Goal: Task Accomplishment & Management: Manage account settings

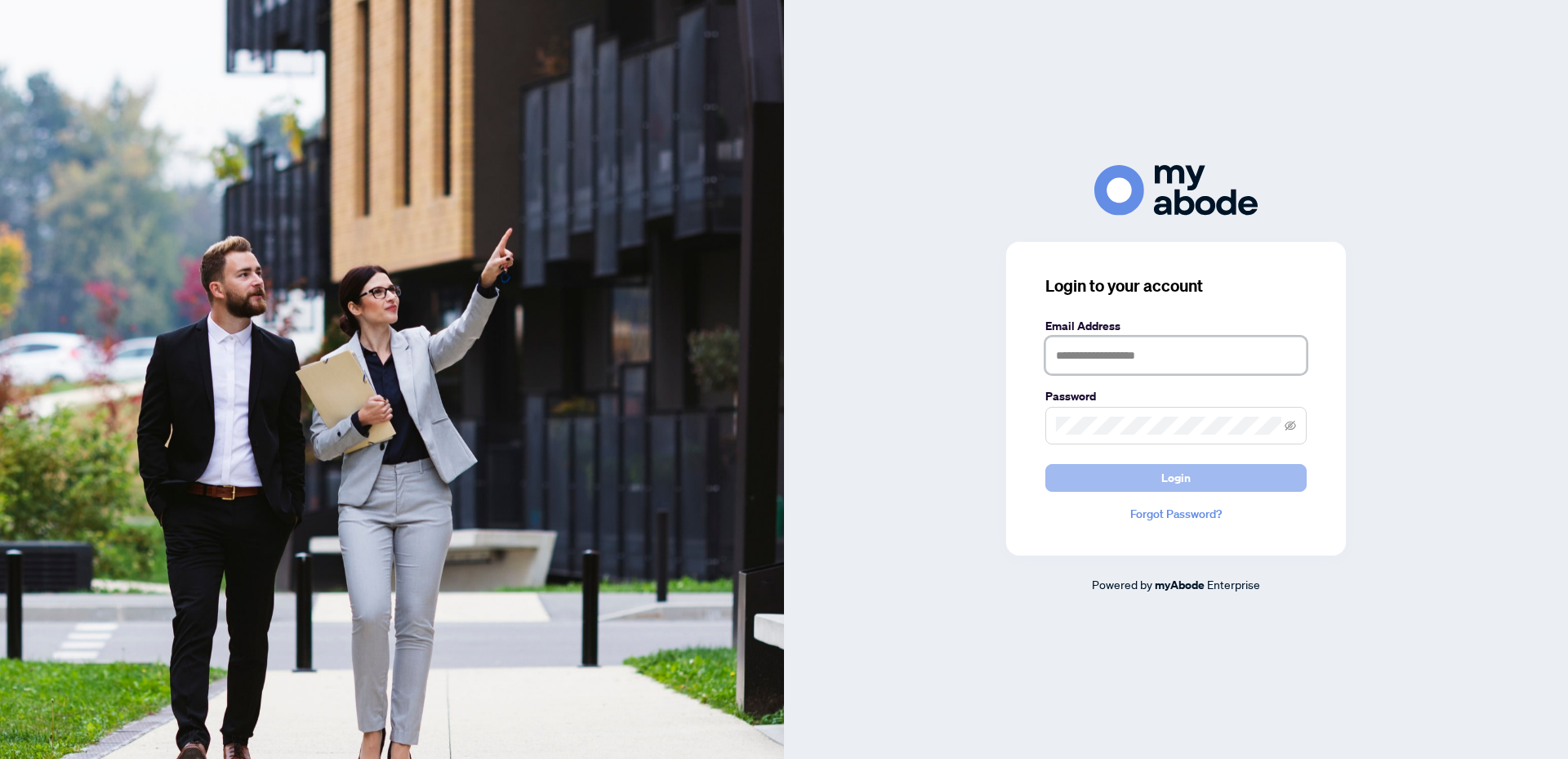
type input "**********"
click at [1230, 481] on button "Login" at bounding box center [1176, 478] width 261 height 27
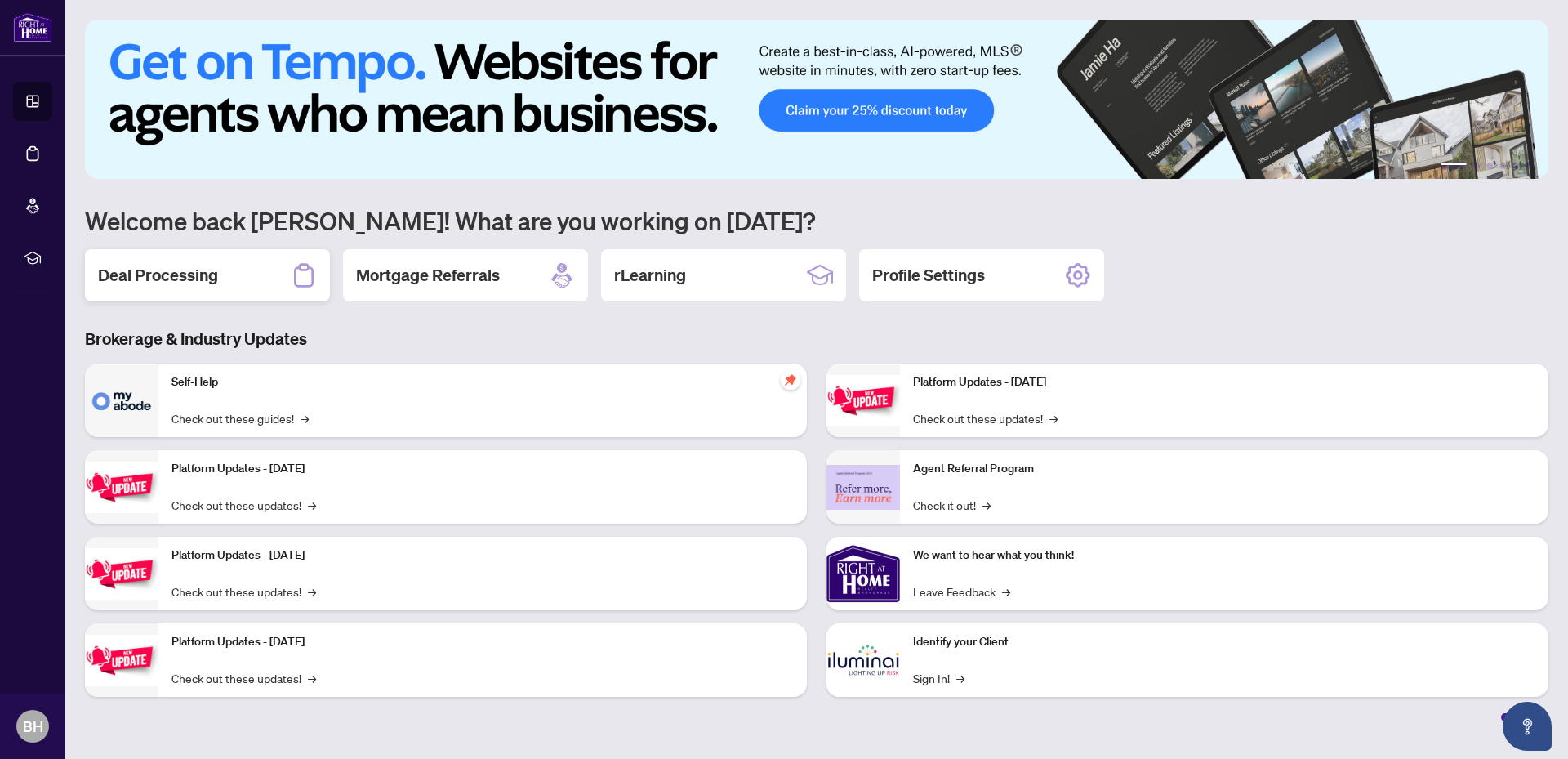
click at [208, 280] on h2 "Deal Processing" at bounding box center [157, 275] width 120 height 23
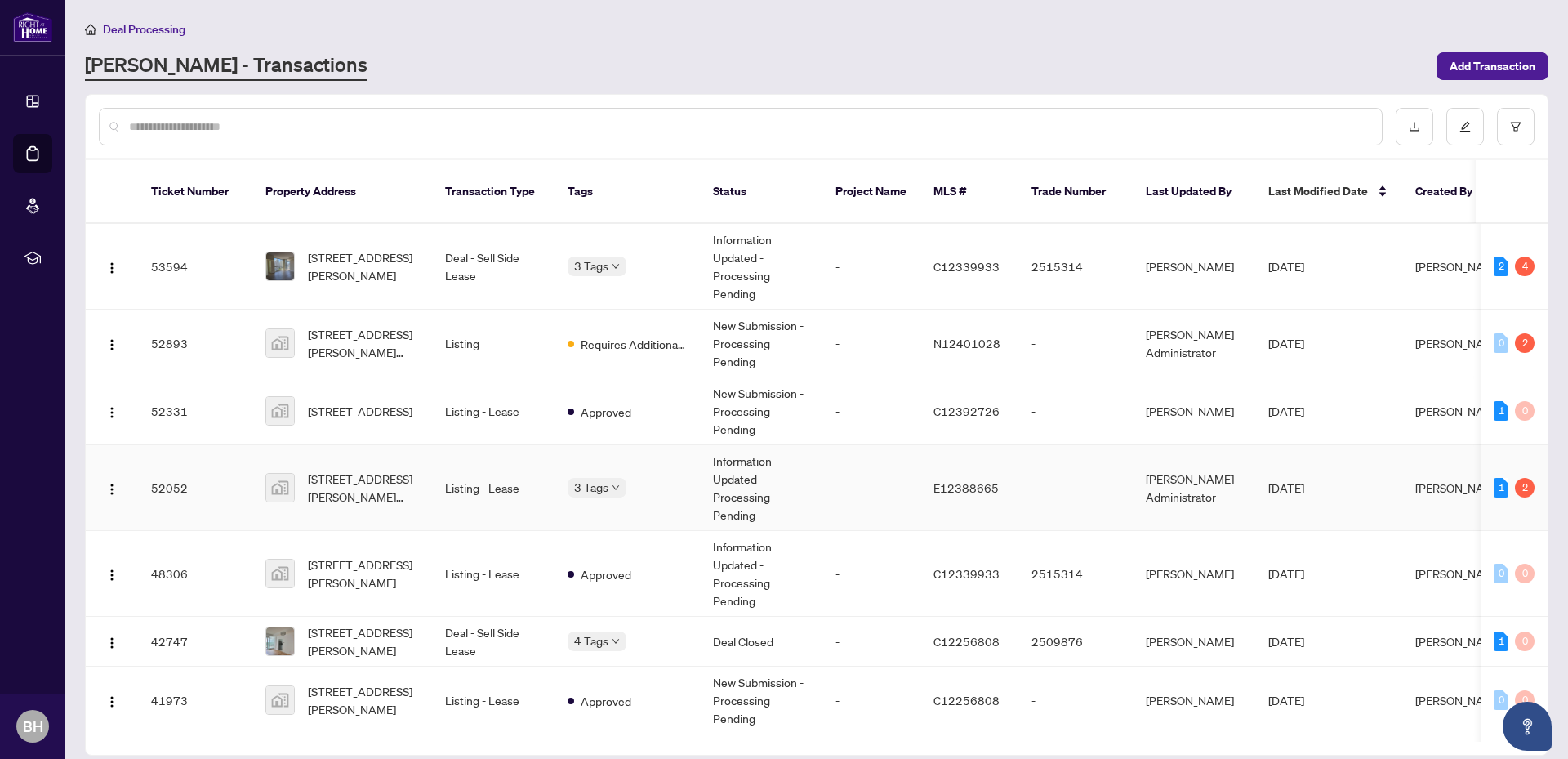
click at [656, 479] on td "3 Tags" at bounding box center [626, 488] width 145 height 86
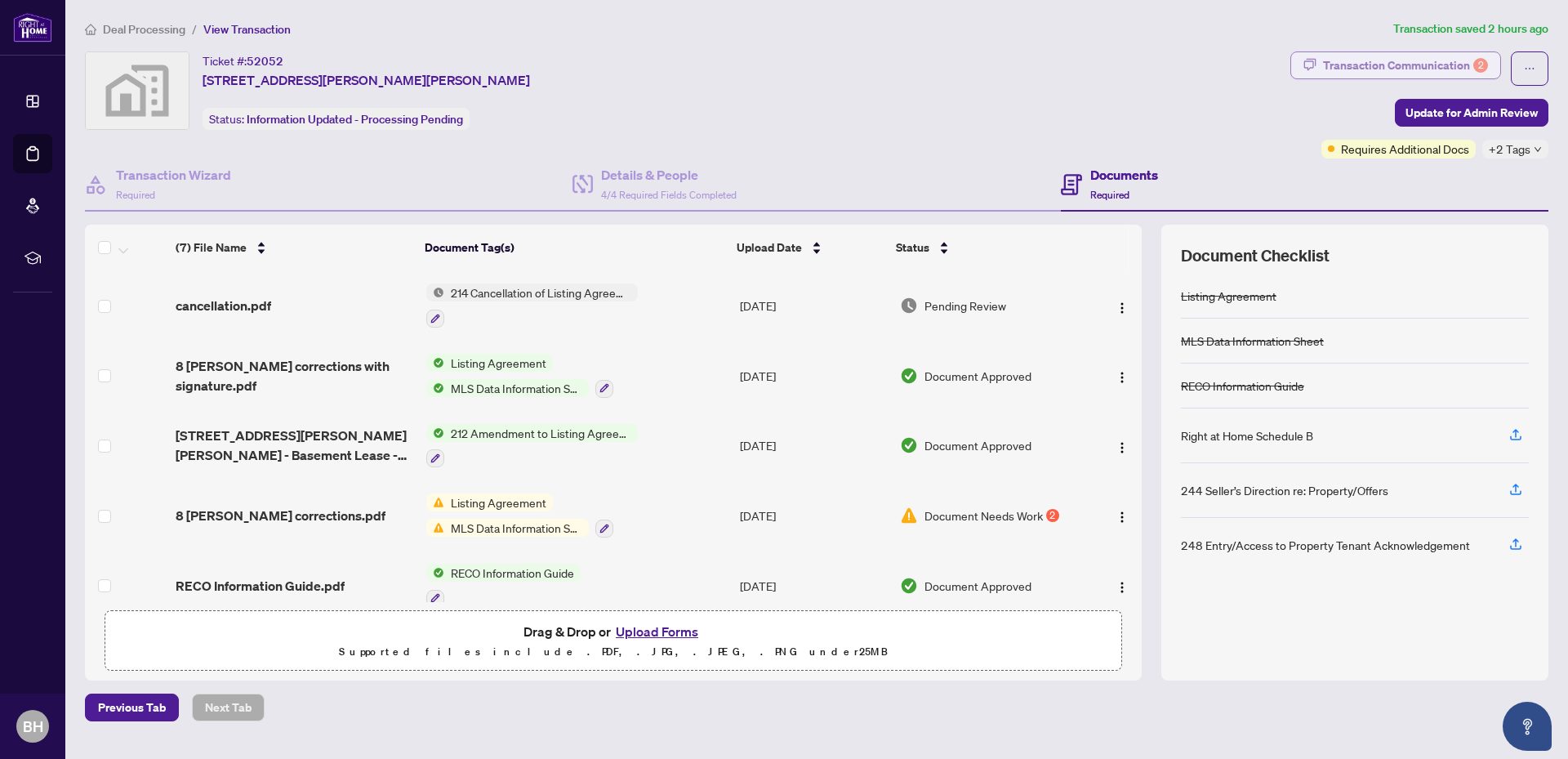
click at [1440, 68] on div "Transaction Communication 2" at bounding box center [1405, 65] width 165 height 27
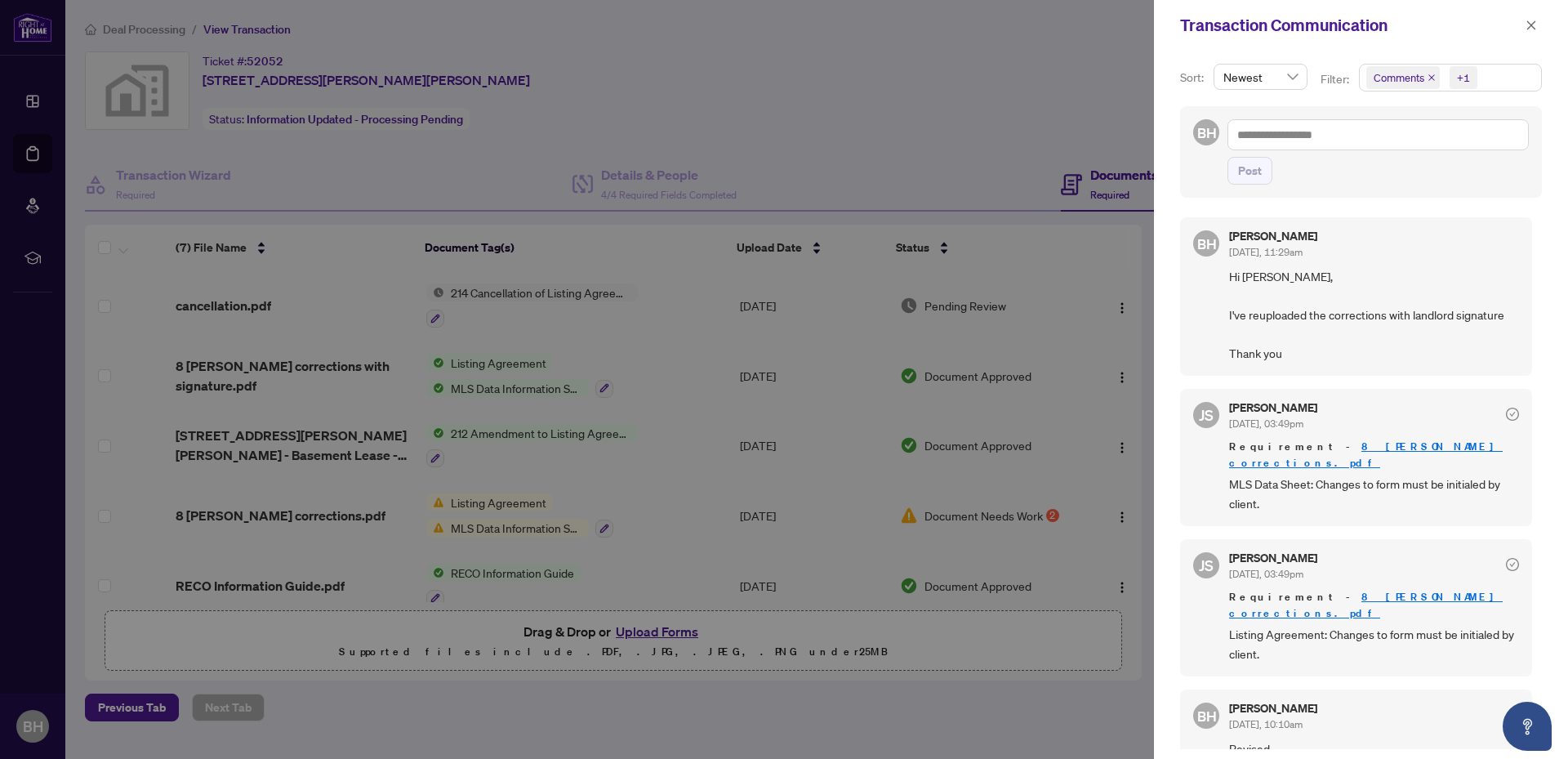
click at [995, 64] on div at bounding box center [784, 379] width 1568 height 759
click at [1534, 32] on span "button" at bounding box center [1531, 26] width 11 height 27
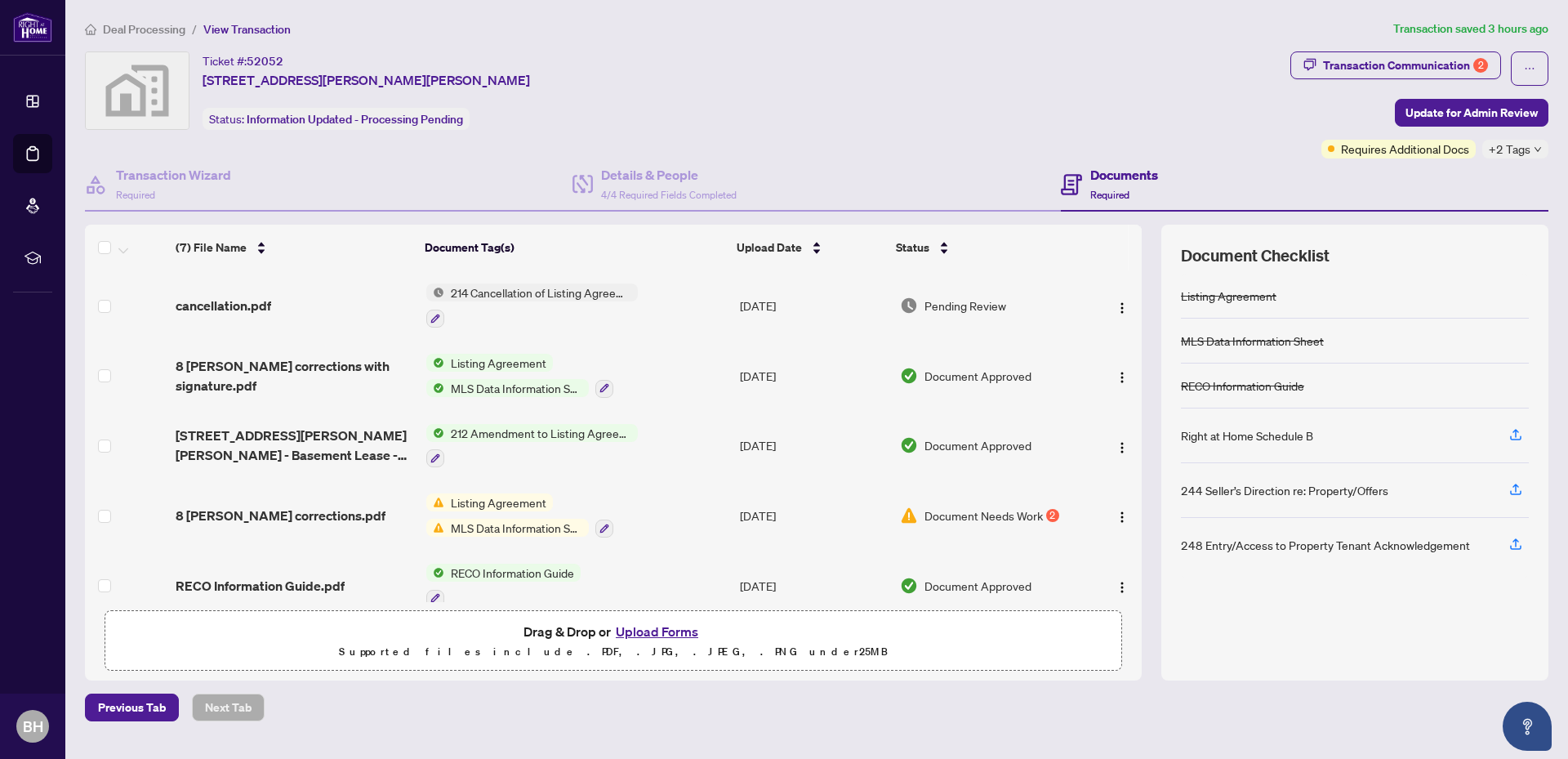
click at [153, 26] on span "Deal Processing" at bounding box center [144, 29] width 82 height 15
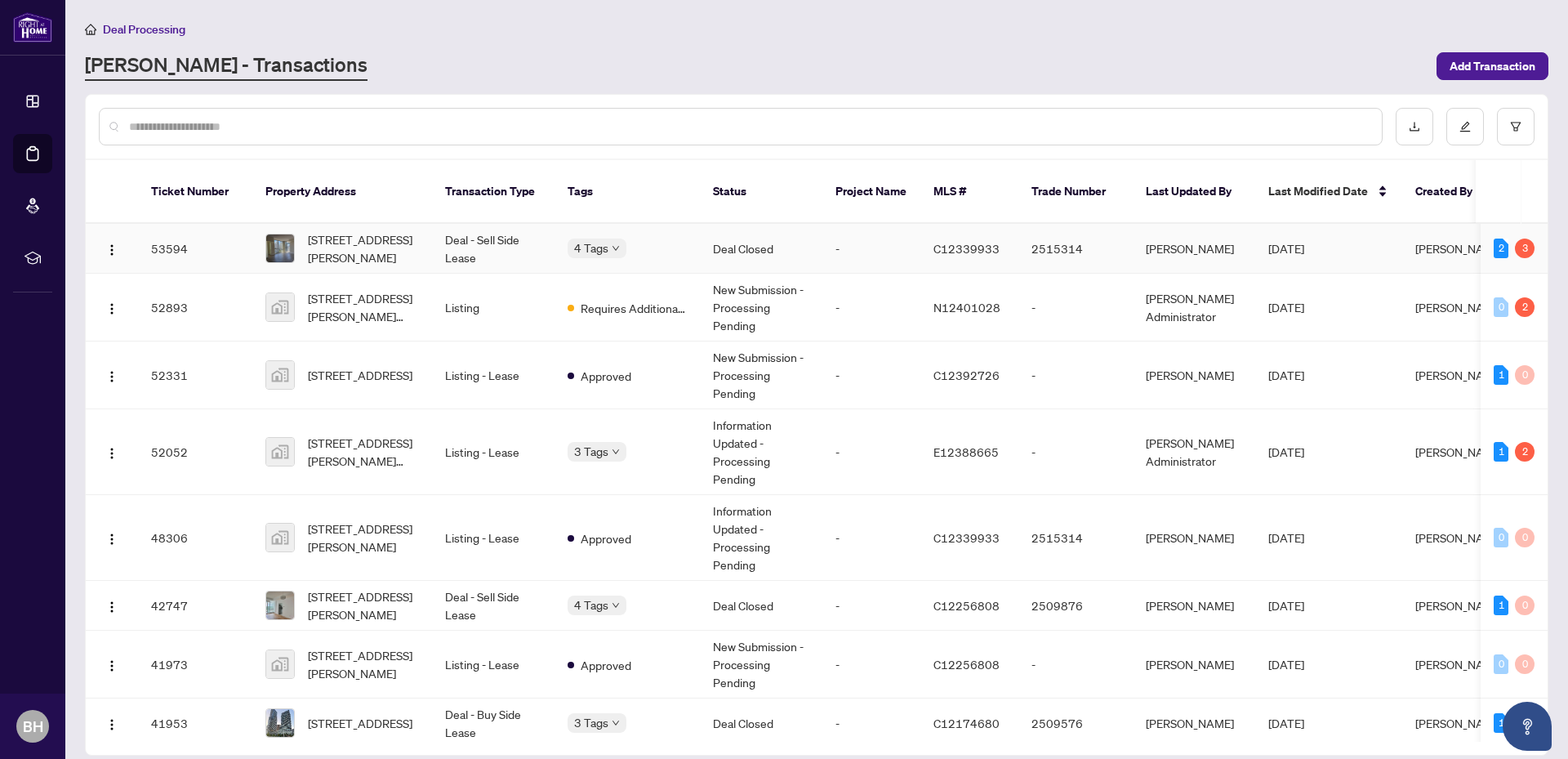
click at [725, 224] on td "Deal Closed" at bounding box center [761, 248] width 122 height 50
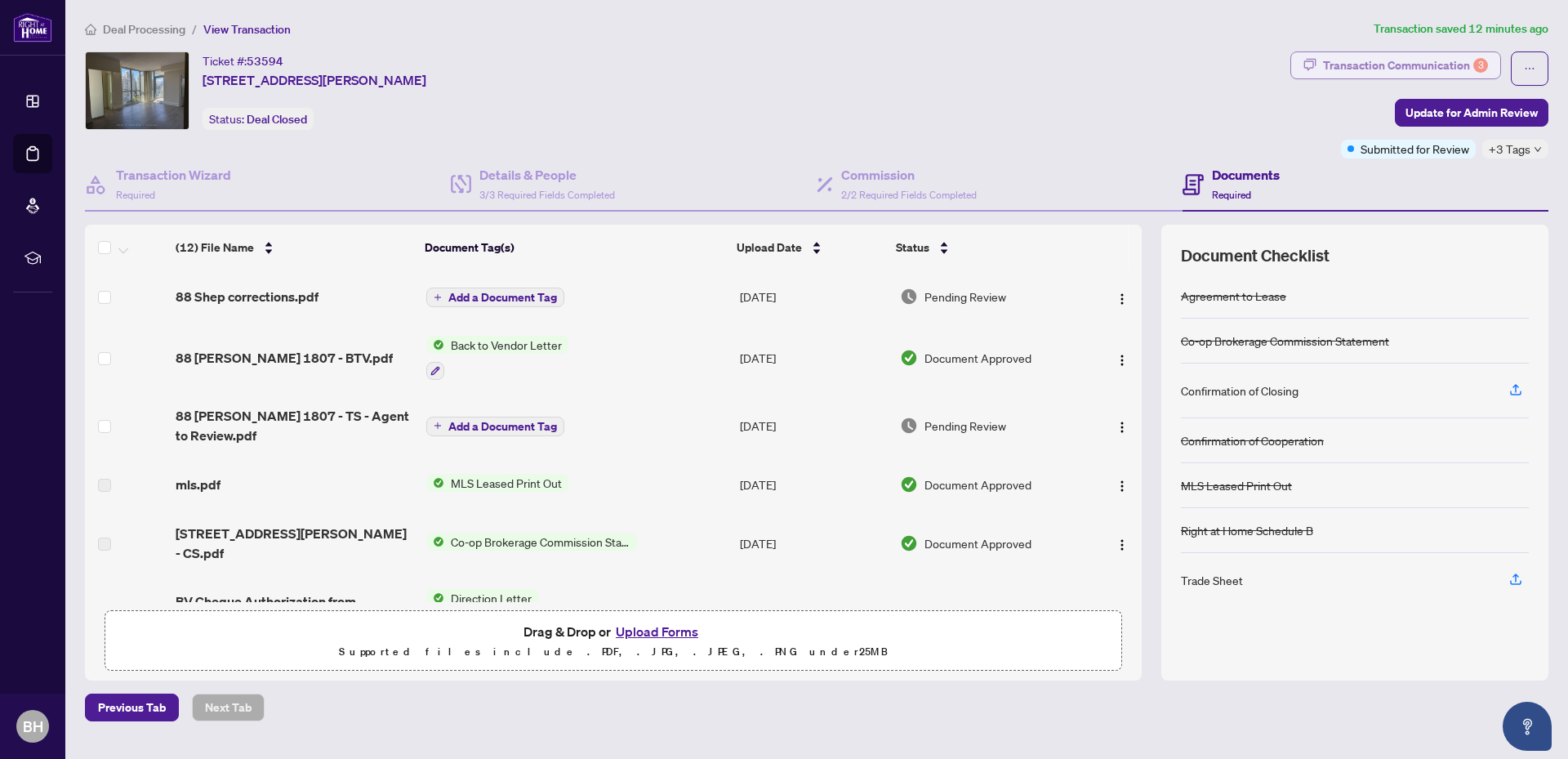
click at [1448, 65] on div "Transaction Communication 3" at bounding box center [1405, 65] width 165 height 27
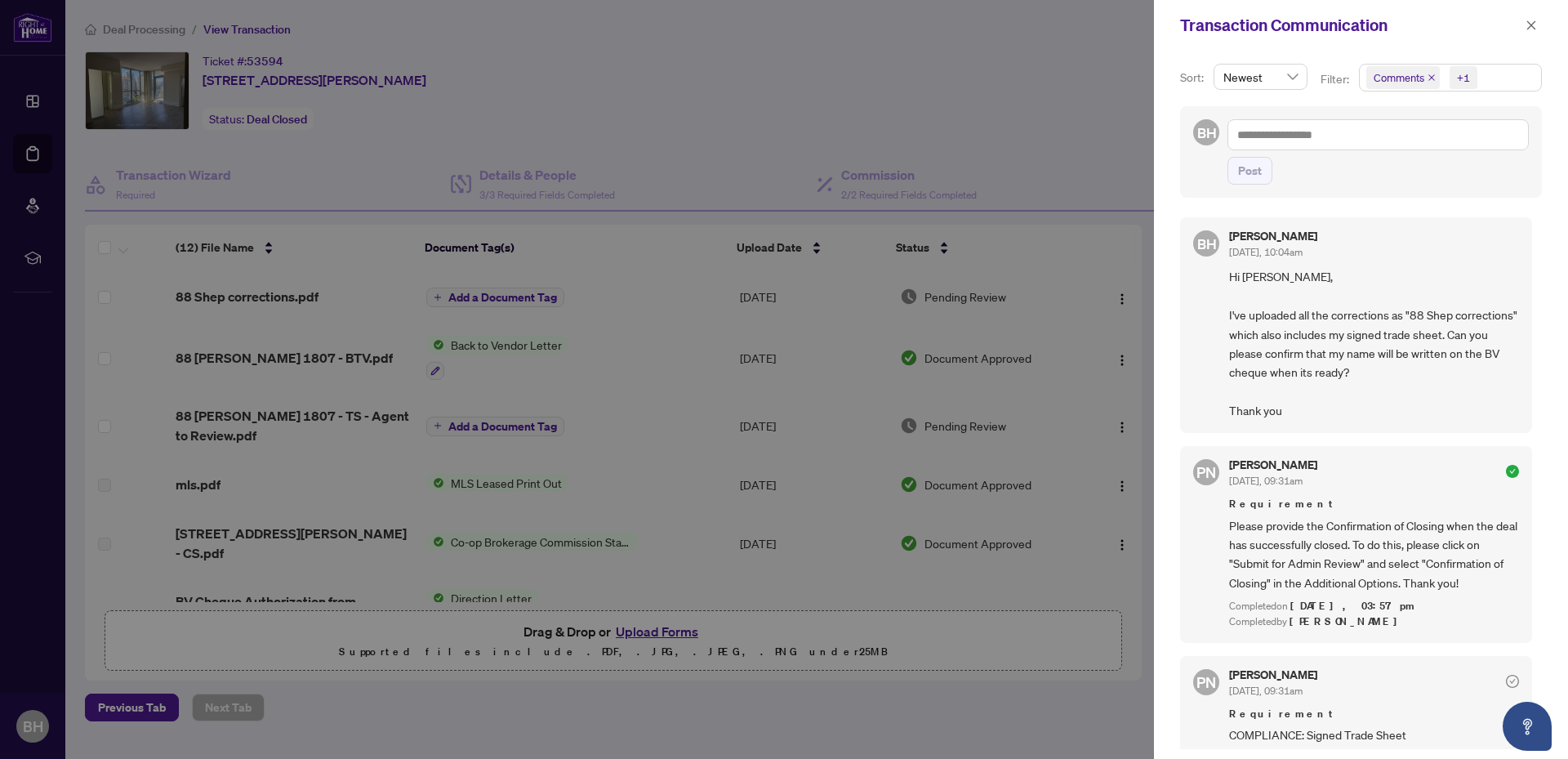
click at [610, 45] on div at bounding box center [784, 379] width 1568 height 759
click at [1539, 24] on button "button" at bounding box center [1531, 25] width 21 height 20
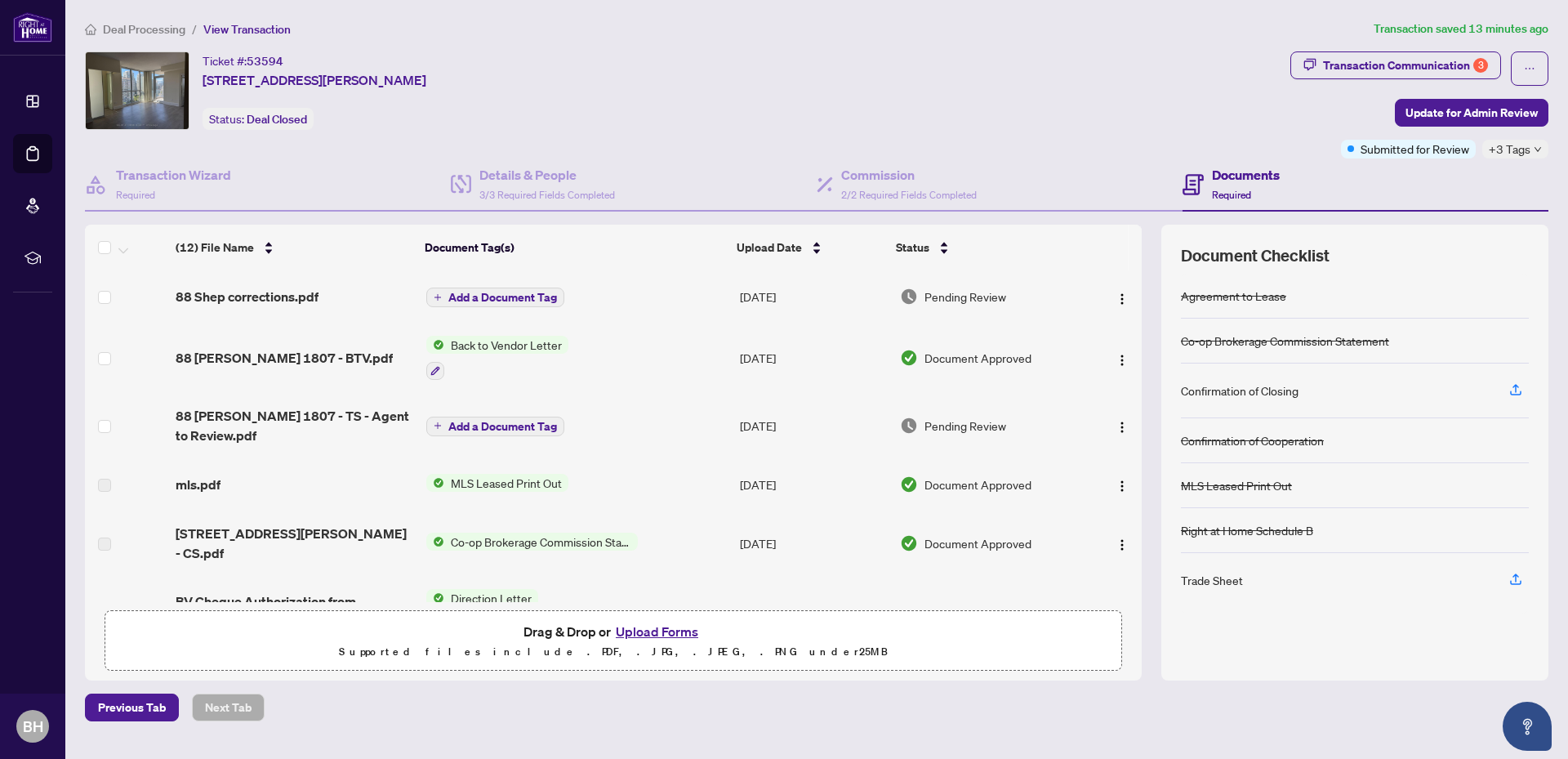
drag, startPoint x: 932, startPoint y: 92, endPoint x: 946, endPoint y: 97, distance: 14.9
click at [932, 92] on div "Ticket #: 53594 [STREET_ADDRESS][PERSON_NAME] Status: Deal Closed" at bounding box center [684, 90] width 1199 height 79
